Goal: Transaction & Acquisition: Book appointment/travel/reservation

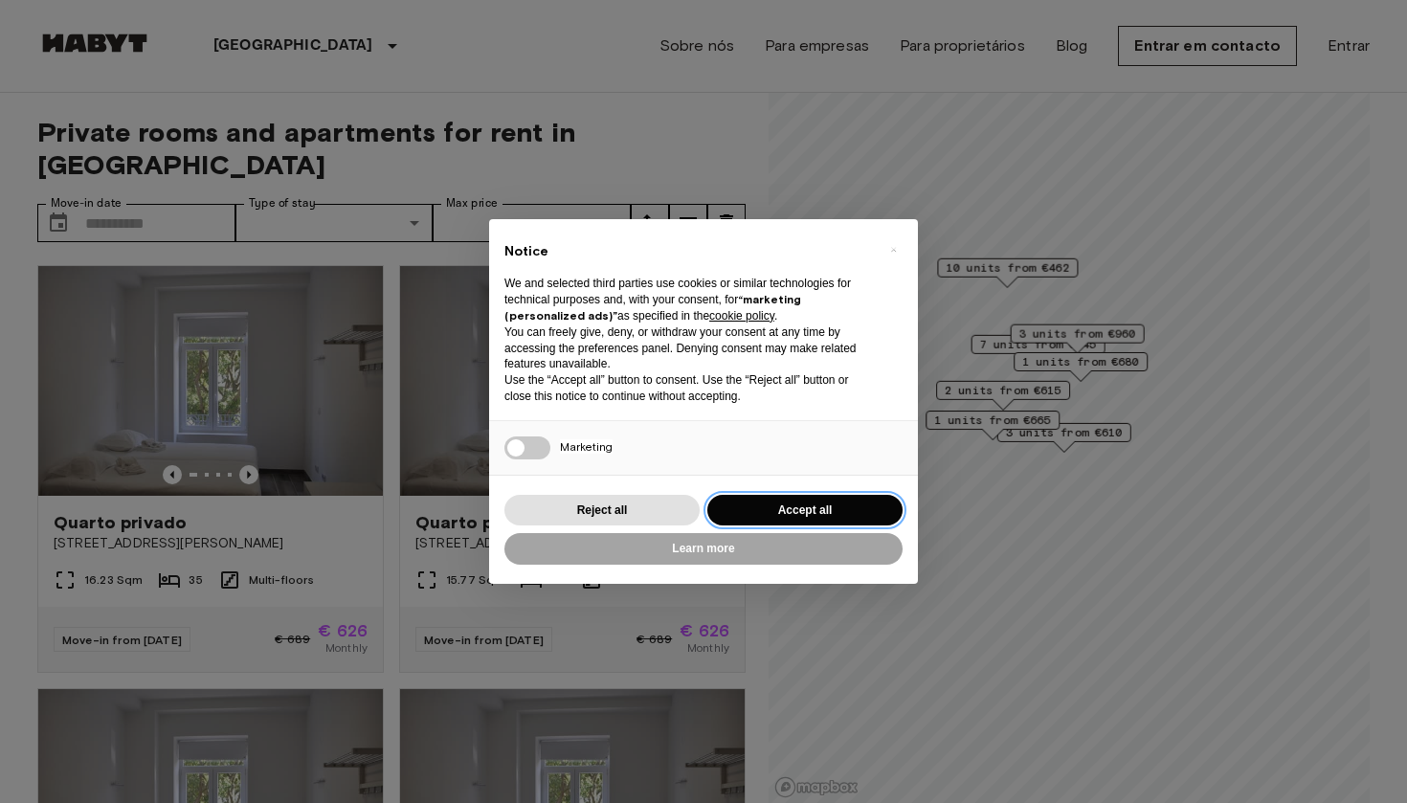
click at [802, 502] on button "Accept all" at bounding box center [805, 511] width 195 height 32
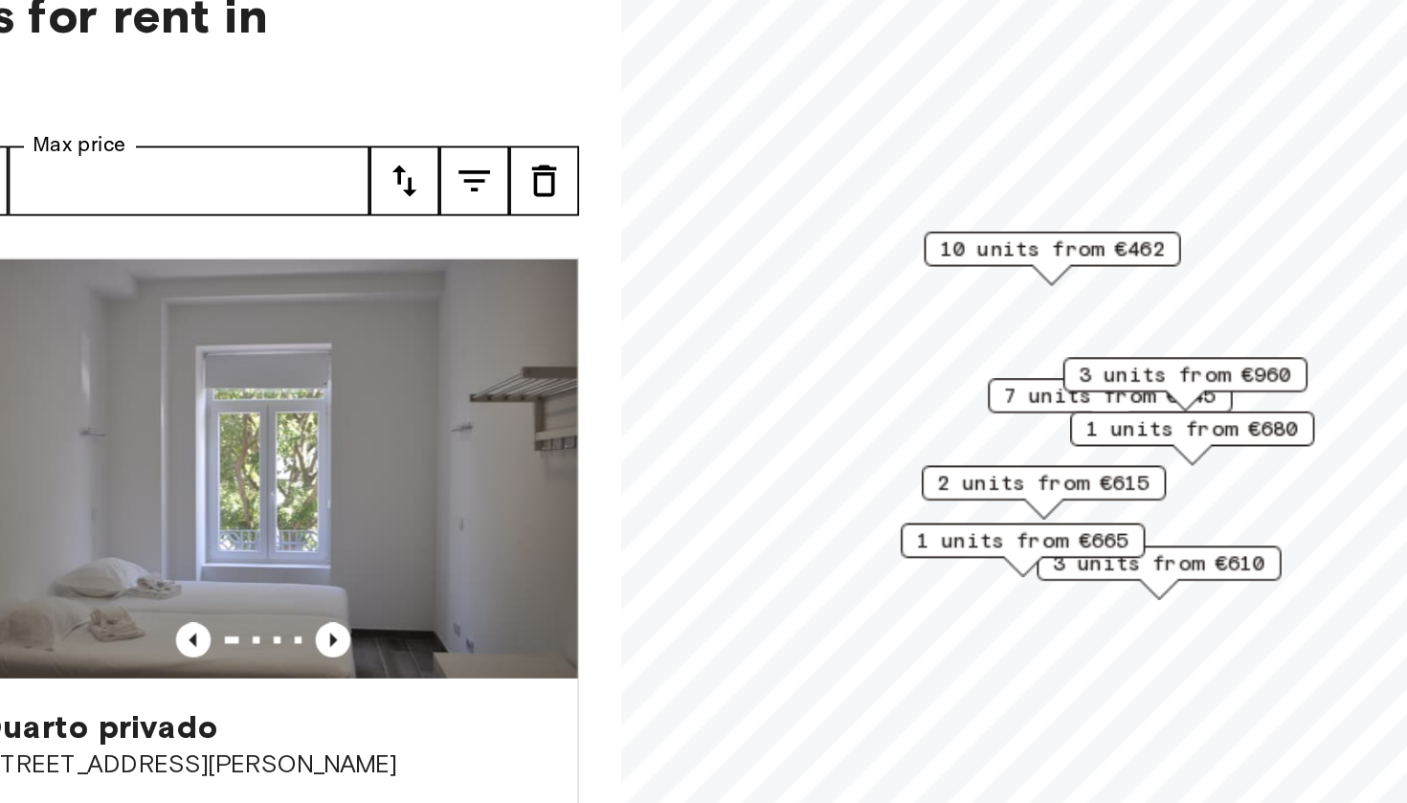
click at [944, 252] on span "10 units from €462" at bounding box center [1006, 260] width 124 height 17
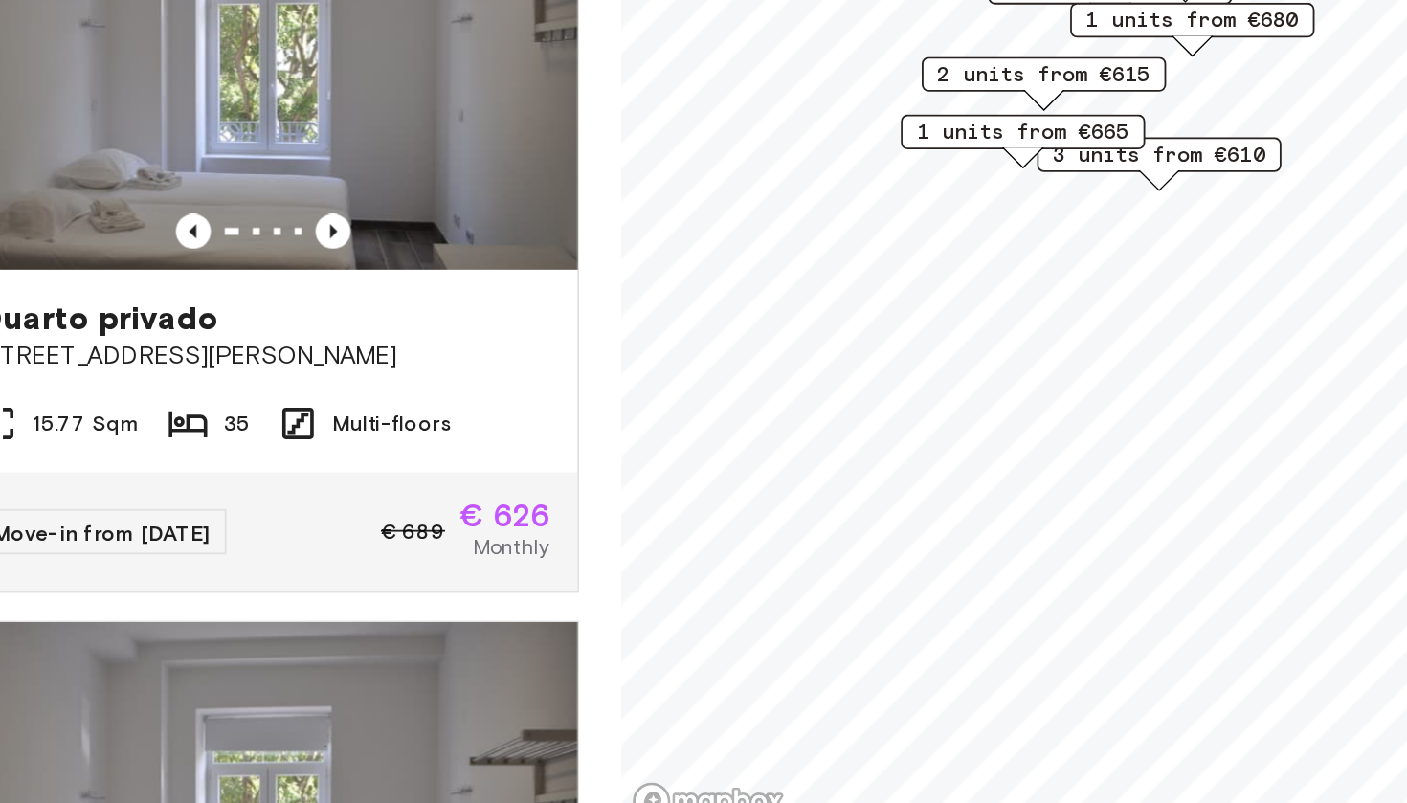
scroll to position [86, 0]
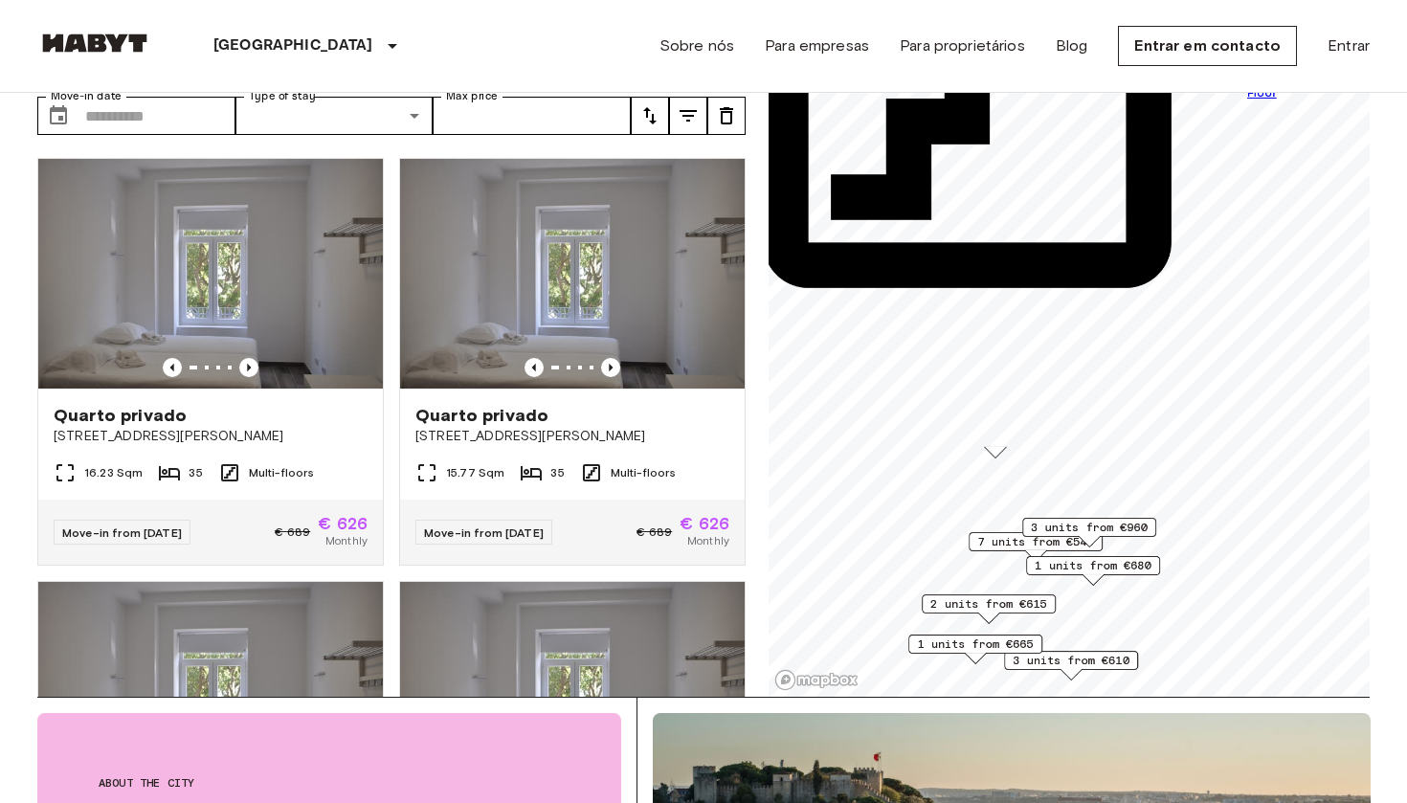
click at [1002, 603] on span "2 units from €615" at bounding box center [989, 604] width 117 height 17
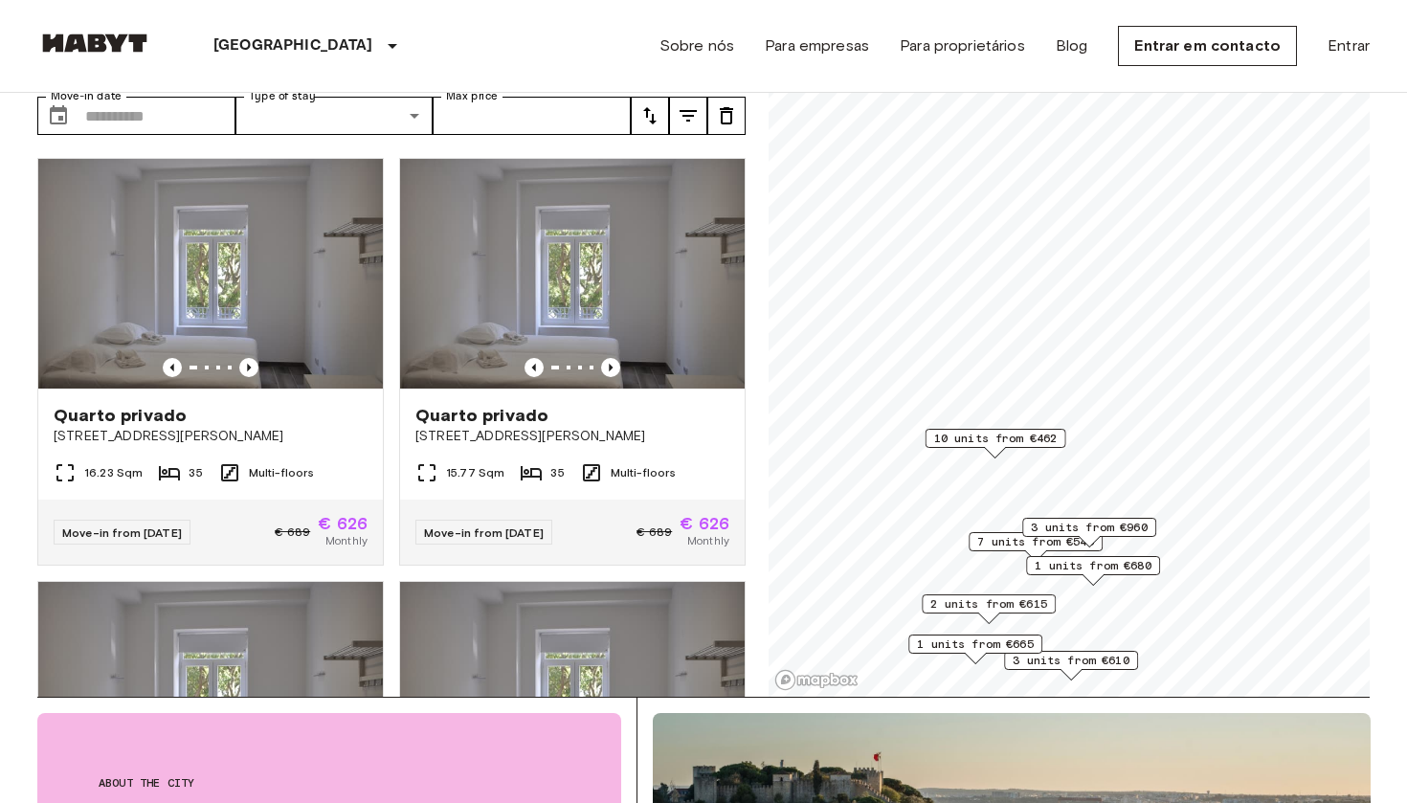
click at [1028, 436] on span "10 units from €462" at bounding box center [996, 438] width 124 height 17
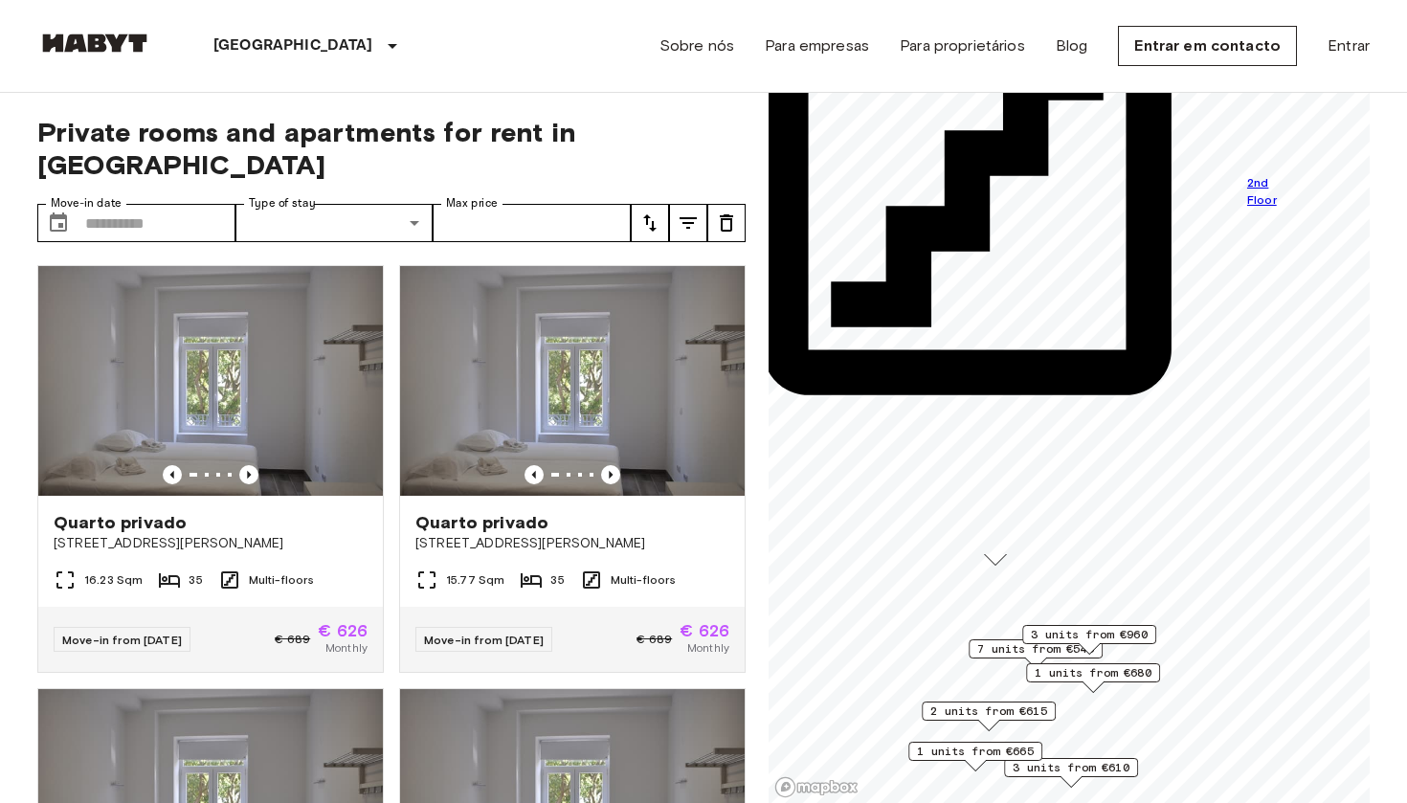
scroll to position [854, 0]
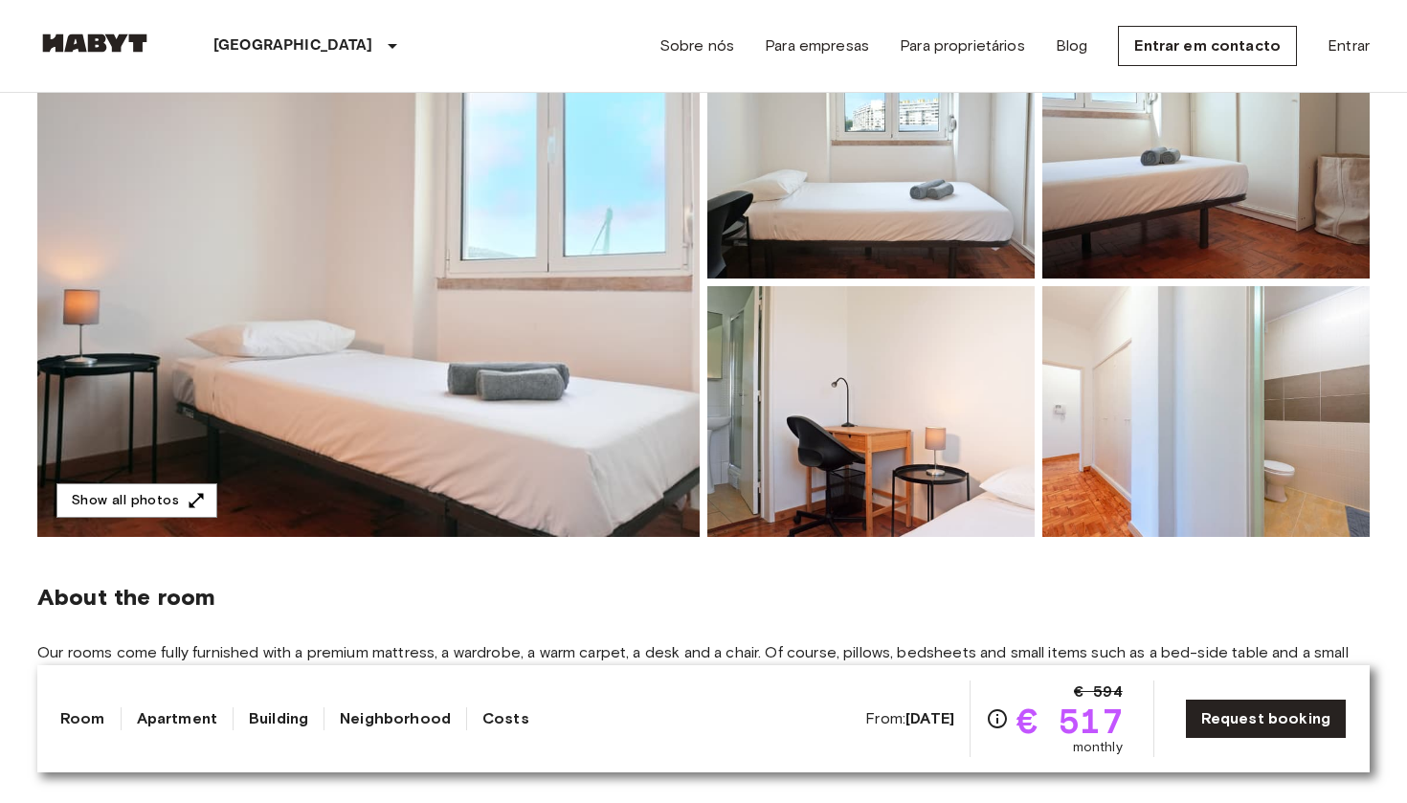
scroll to position [251, 0]
